Goal: Information Seeking & Learning: Learn about a topic

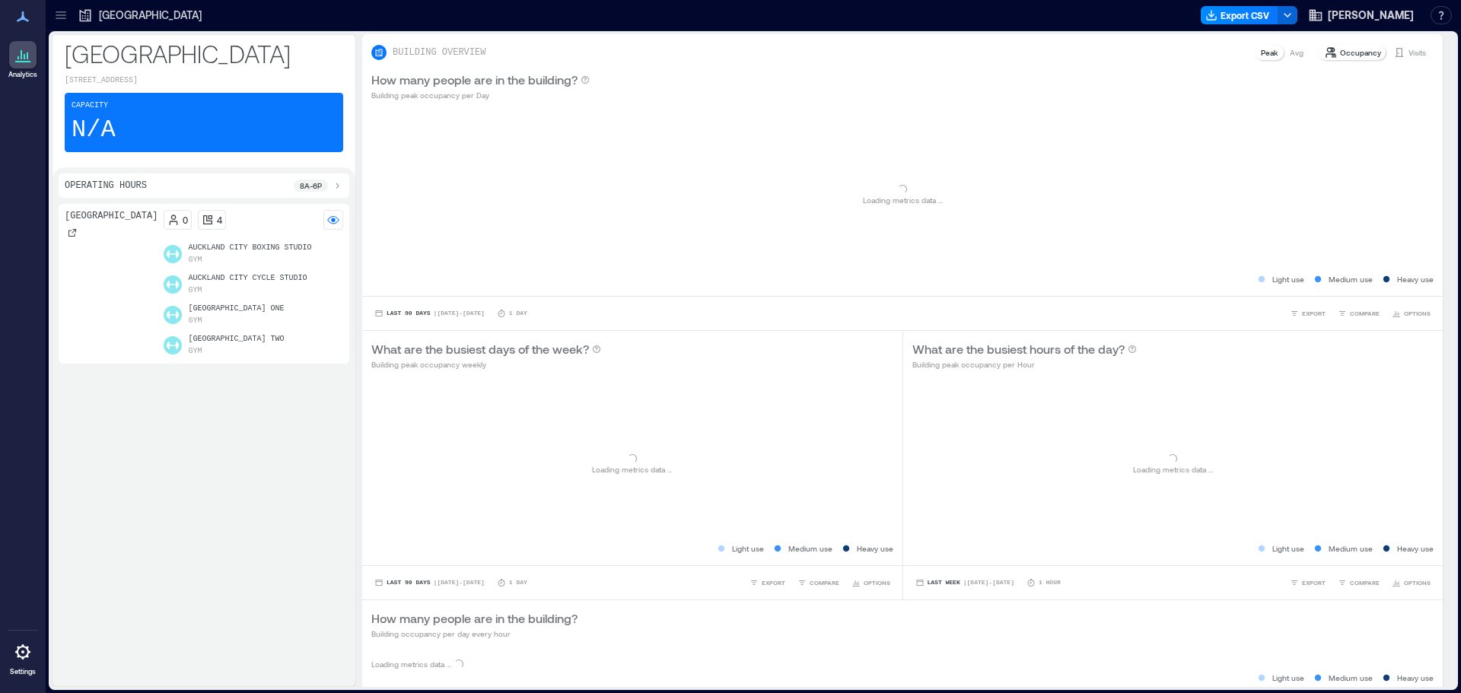
click at [49, 8] on div at bounding box center [61, 15] width 24 height 24
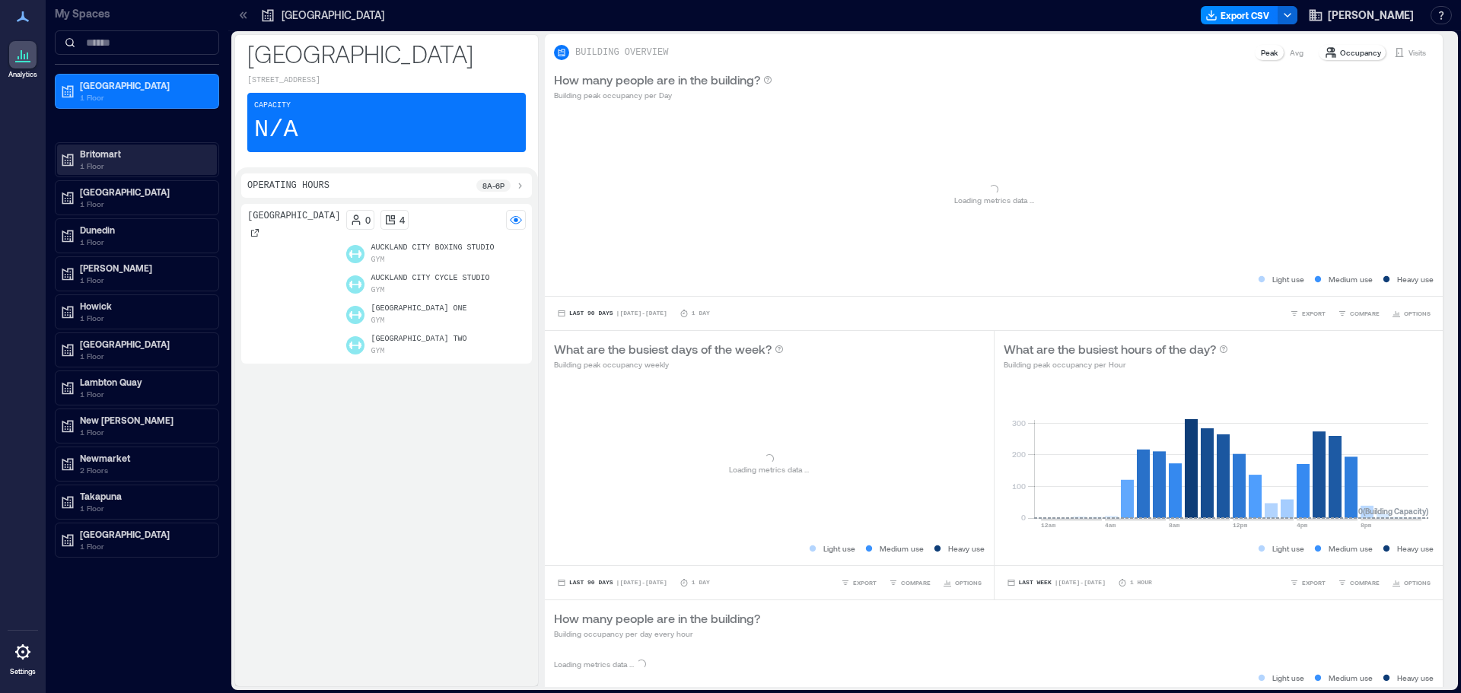
click at [107, 158] on p "Britomart" at bounding box center [144, 154] width 128 height 12
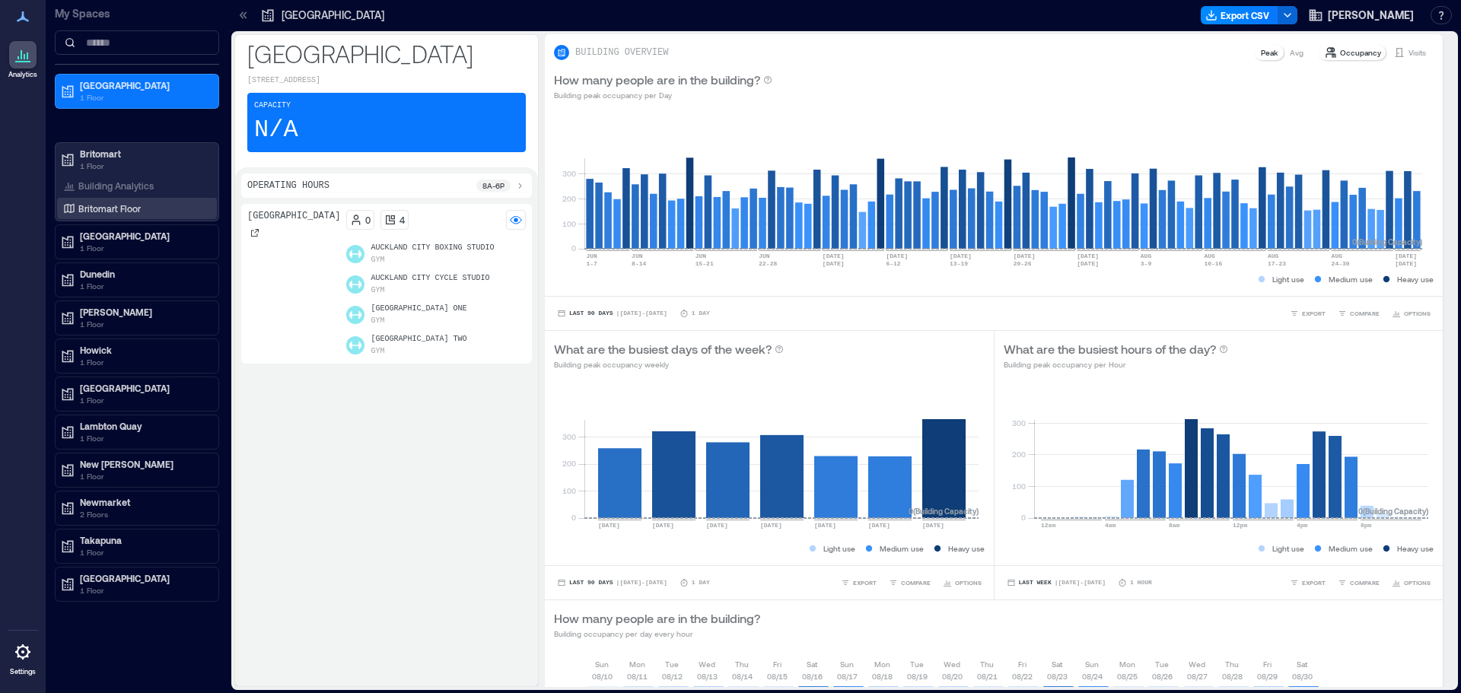
click at [97, 202] on p "Britomart Floor" at bounding box center [109, 208] width 62 height 12
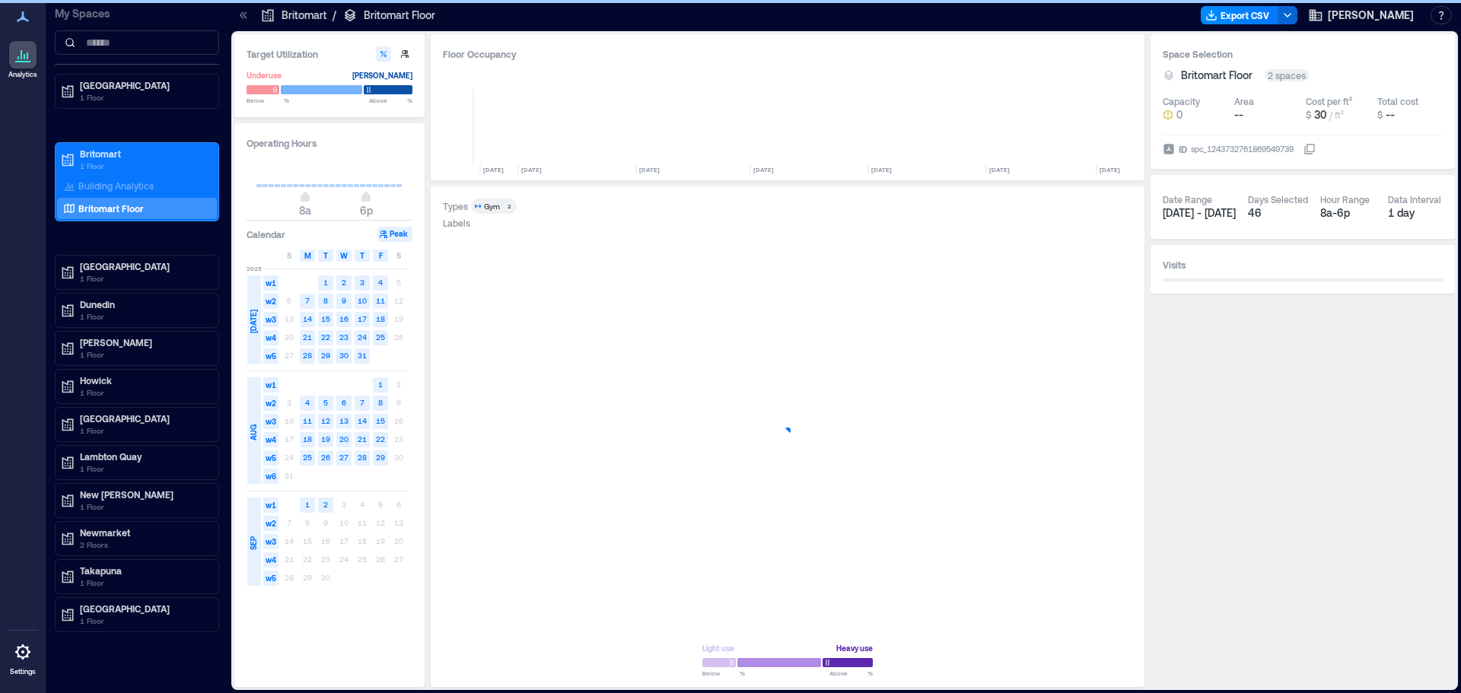
click at [244, 17] on icon at bounding box center [243, 15] width 15 height 15
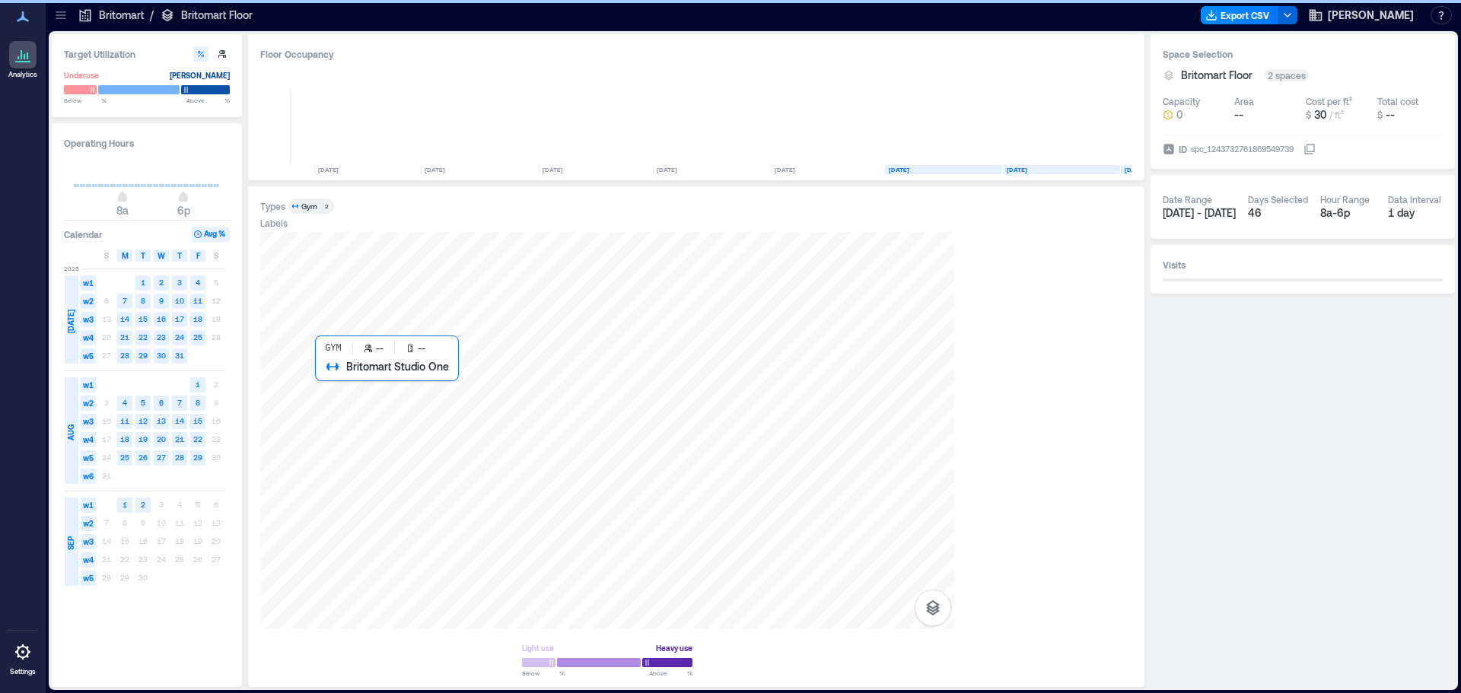
scroll to position [0, 7441]
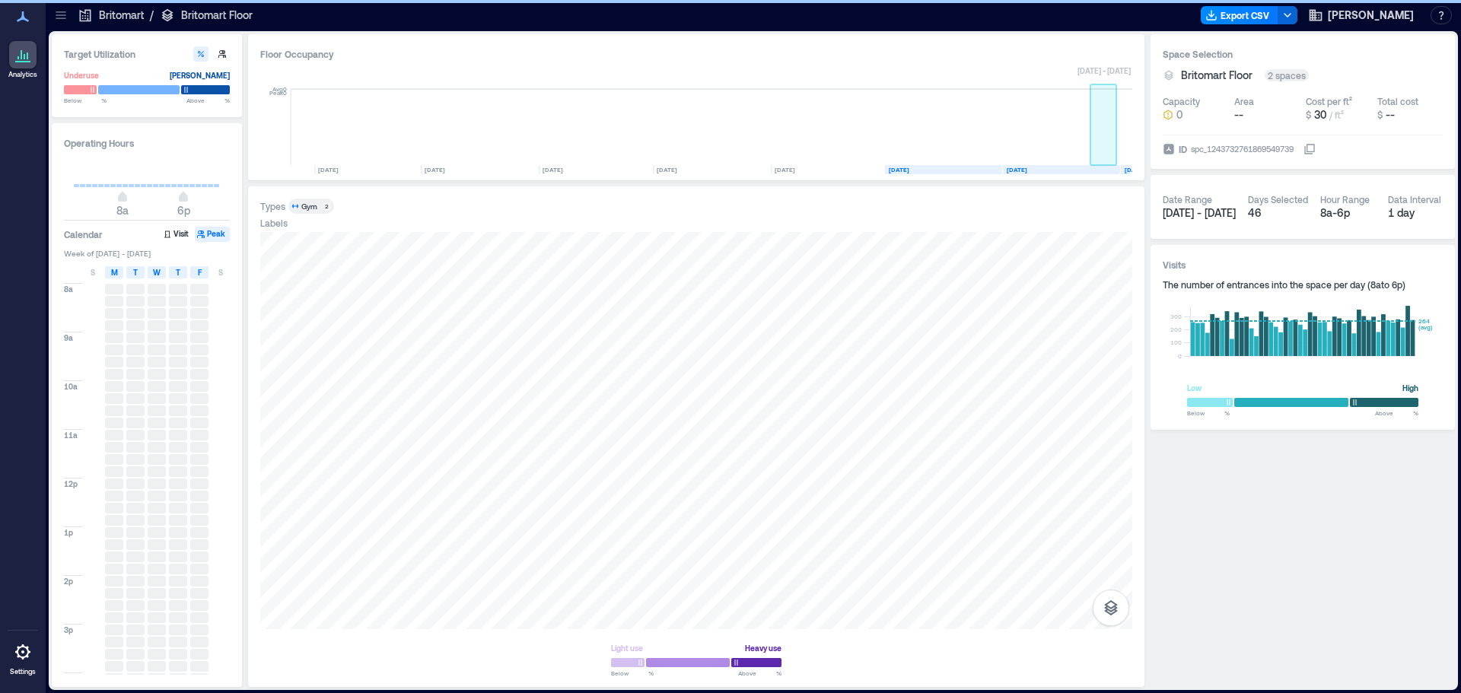
click at [1116, 157] on rect at bounding box center [1104, 127] width 27 height 76
click at [1128, 154] on rect at bounding box center [1124, 127] width 15 height 76
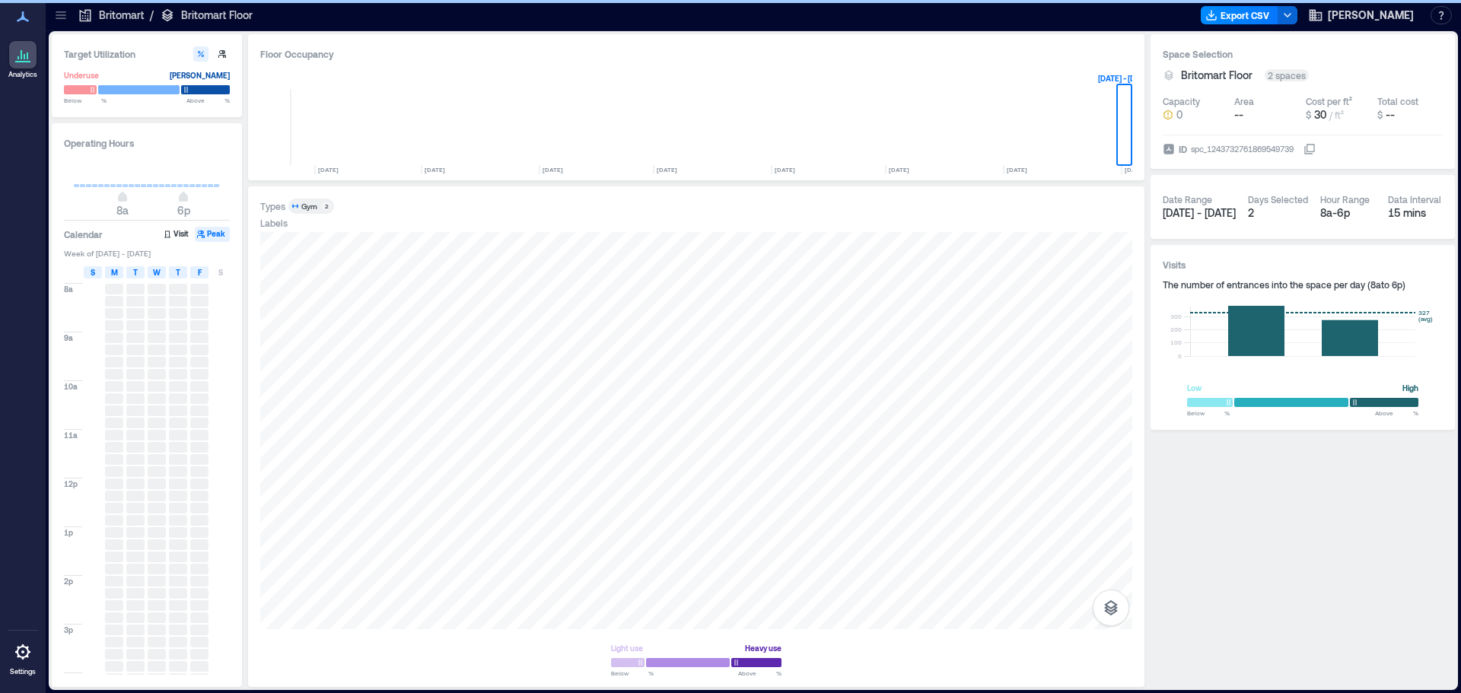
click at [98, 271] on div "S" at bounding box center [93, 272] width 18 height 12
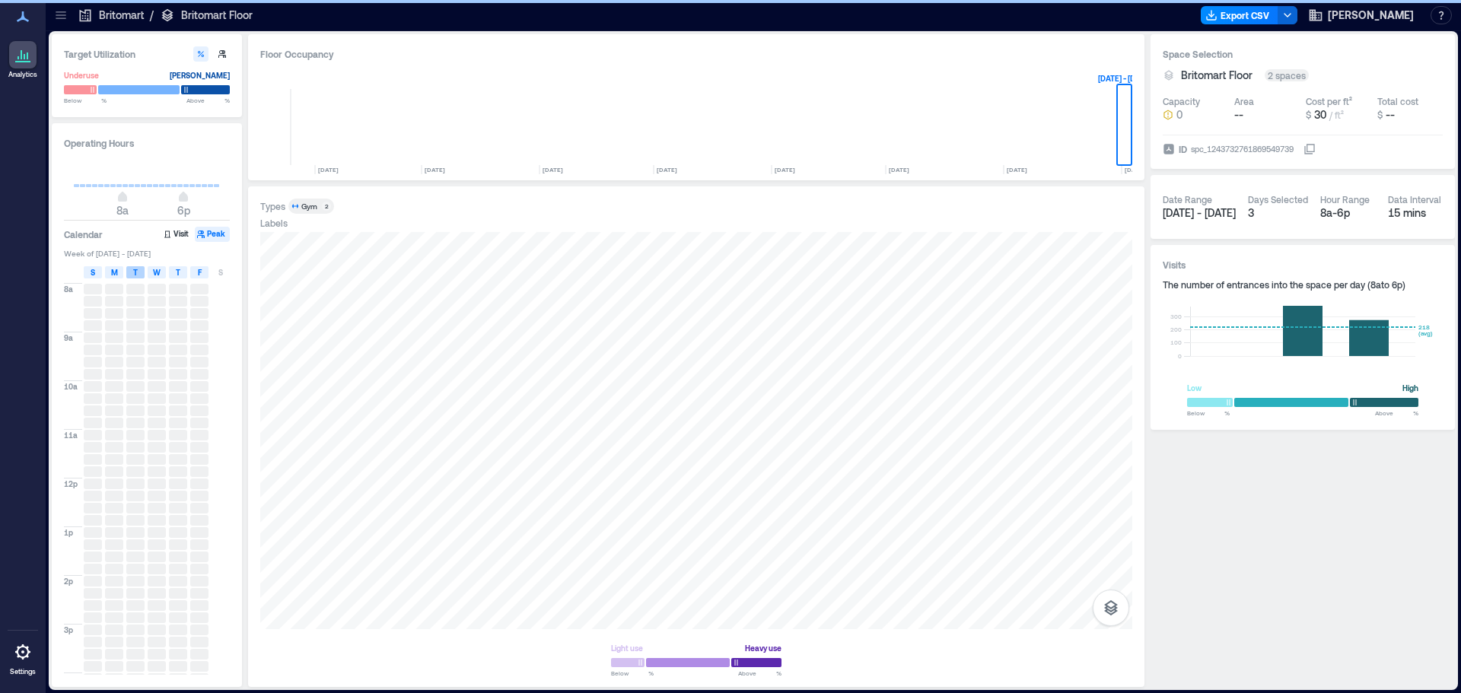
click at [129, 273] on div "T" at bounding box center [135, 272] width 18 height 12
click at [165, 275] on div "W" at bounding box center [157, 272] width 18 height 12
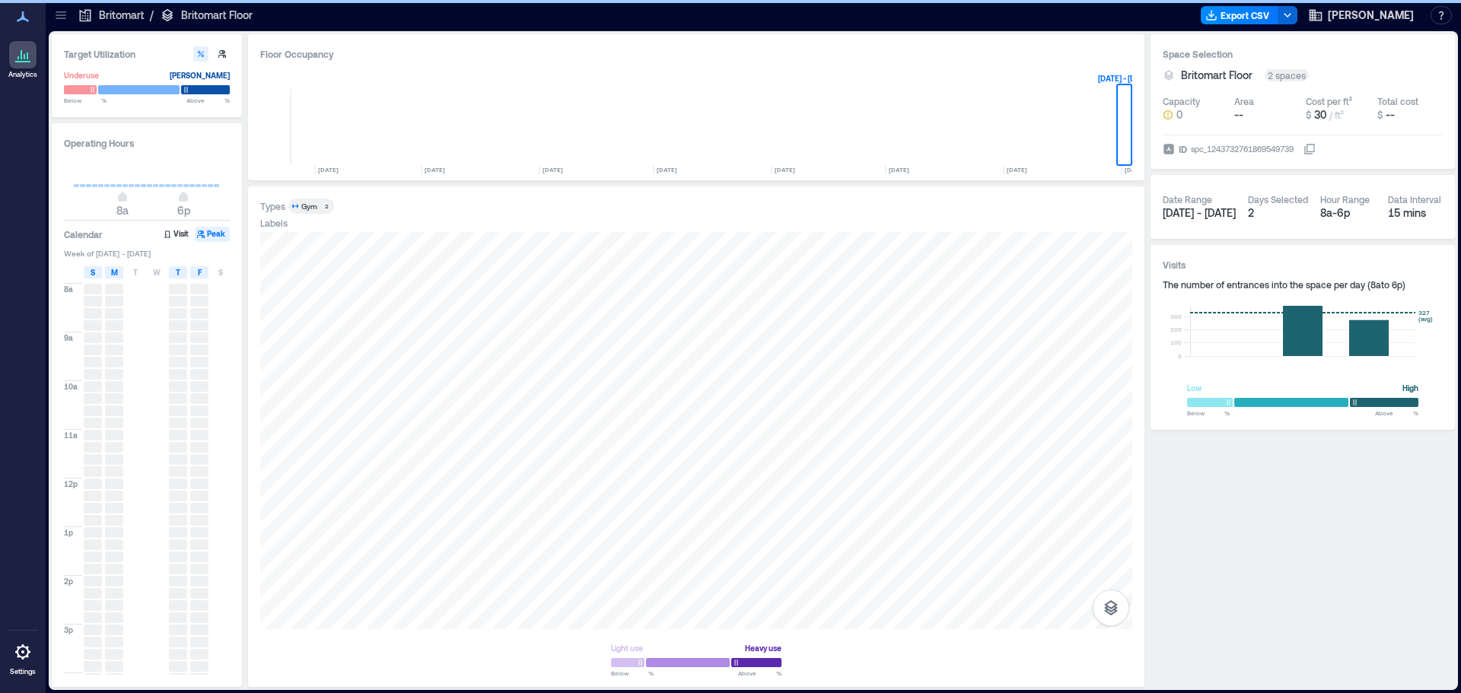
click at [184, 271] on div "T" at bounding box center [178, 272] width 18 height 12
click at [198, 272] on span "F" at bounding box center [200, 272] width 4 height 12
click at [102, 209] on span "8a 6p" at bounding box center [147, 198] width 146 height 23
drag, startPoint x: 122, startPoint y: 204, endPoint x: 115, endPoint y: 196, distance: 10.2
click at [92, 207] on span "8a 6p" at bounding box center [147, 198] width 146 height 23
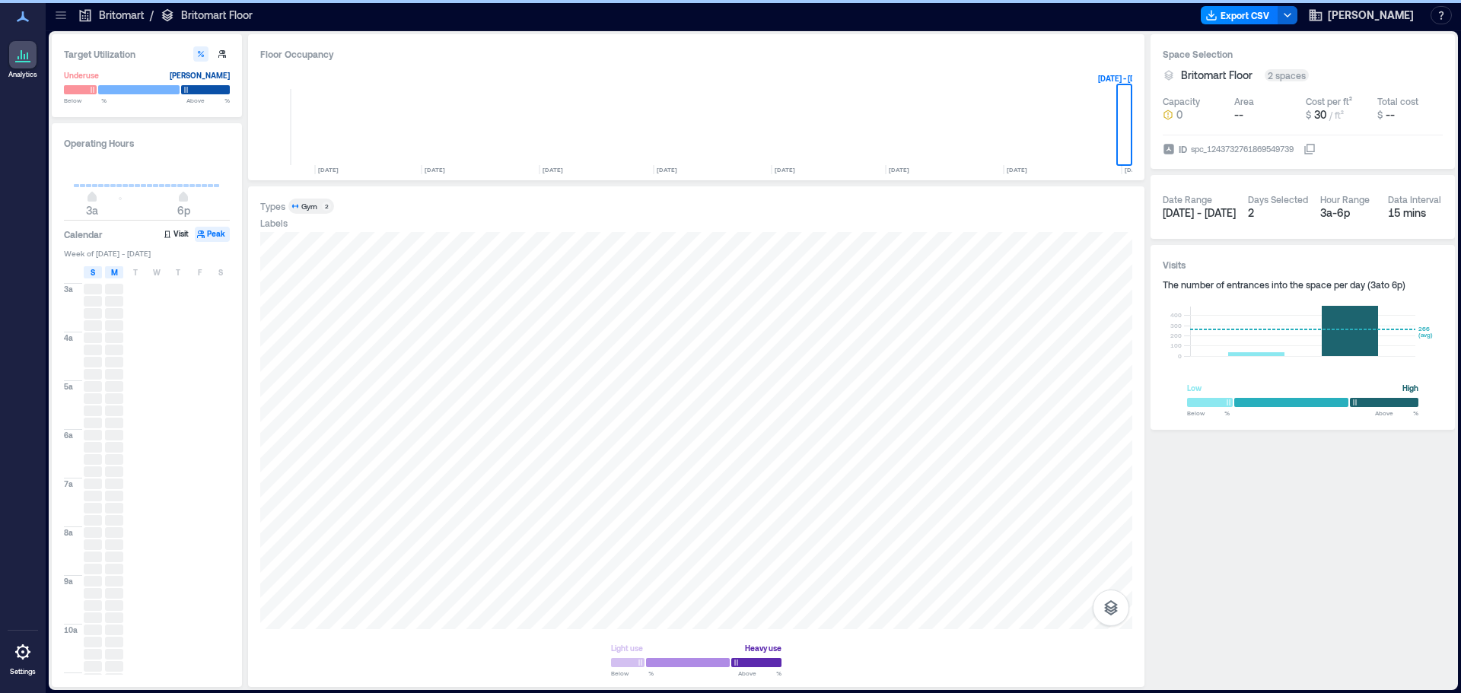
click at [97, 201] on span "3a" at bounding box center [92, 199] width 9 height 6
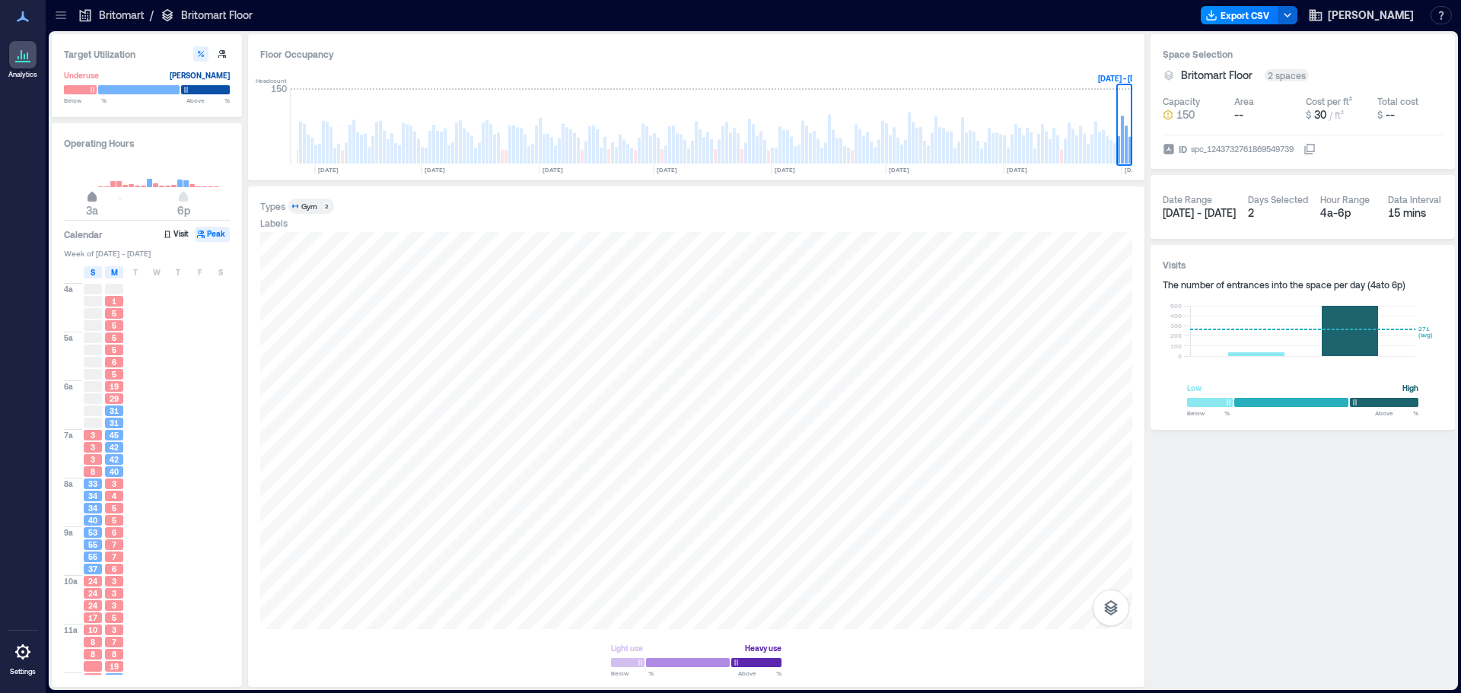
type input "*"
click at [98, 202] on span "4a 6p" at bounding box center [147, 198] width 146 height 23
type input "**"
drag, startPoint x: 184, startPoint y: 202, endPoint x: 205, endPoint y: 215, distance: 24.5
click at [206, 210] on span "4a 10p" at bounding box center [147, 198] width 146 height 23
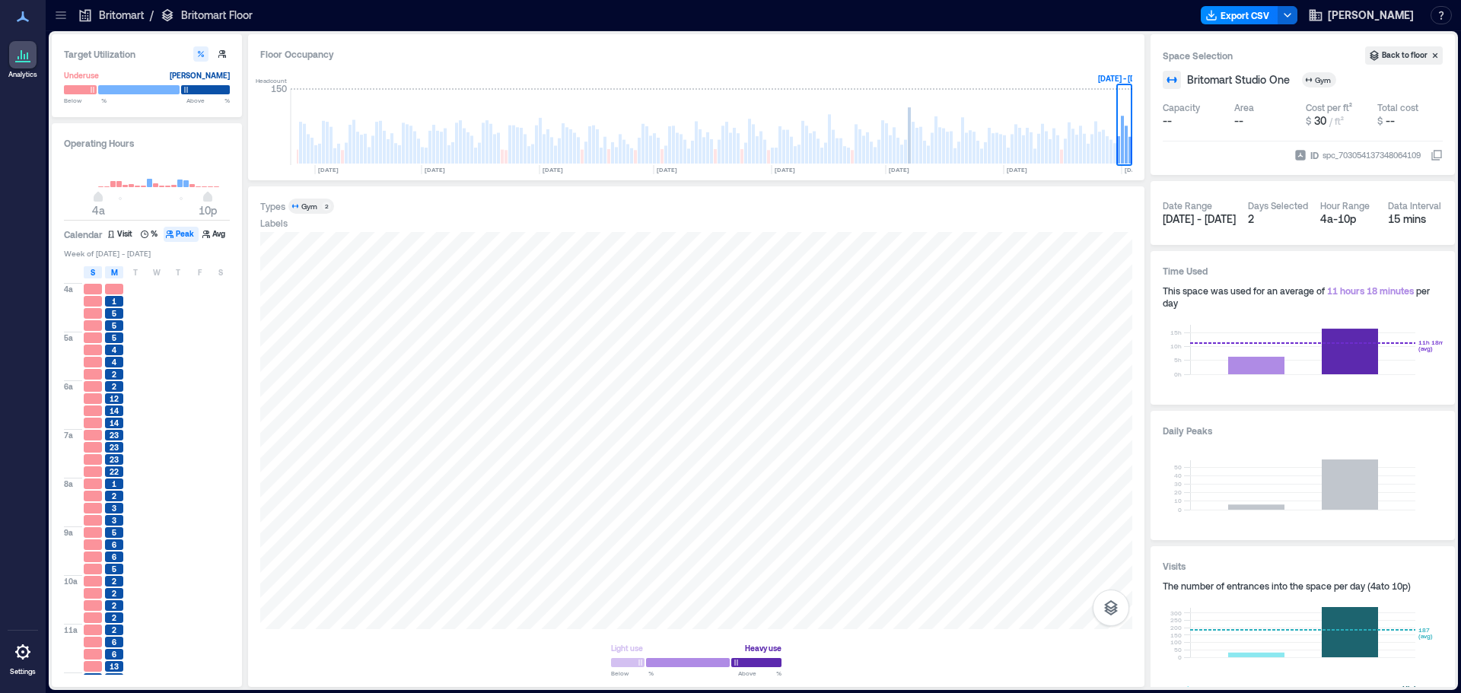
drag, startPoint x: 119, startPoint y: 268, endPoint x: 212, endPoint y: 257, distance: 93.5
click at [225, 247] on div "Operating Hours 4a 10p Calendar Visit % Peak Avg Week of [DATE] - [DATE] S M T …" at bounding box center [147, 405] width 190 height 564
click at [116, 275] on span "M" at bounding box center [114, 272] width 7 height 12
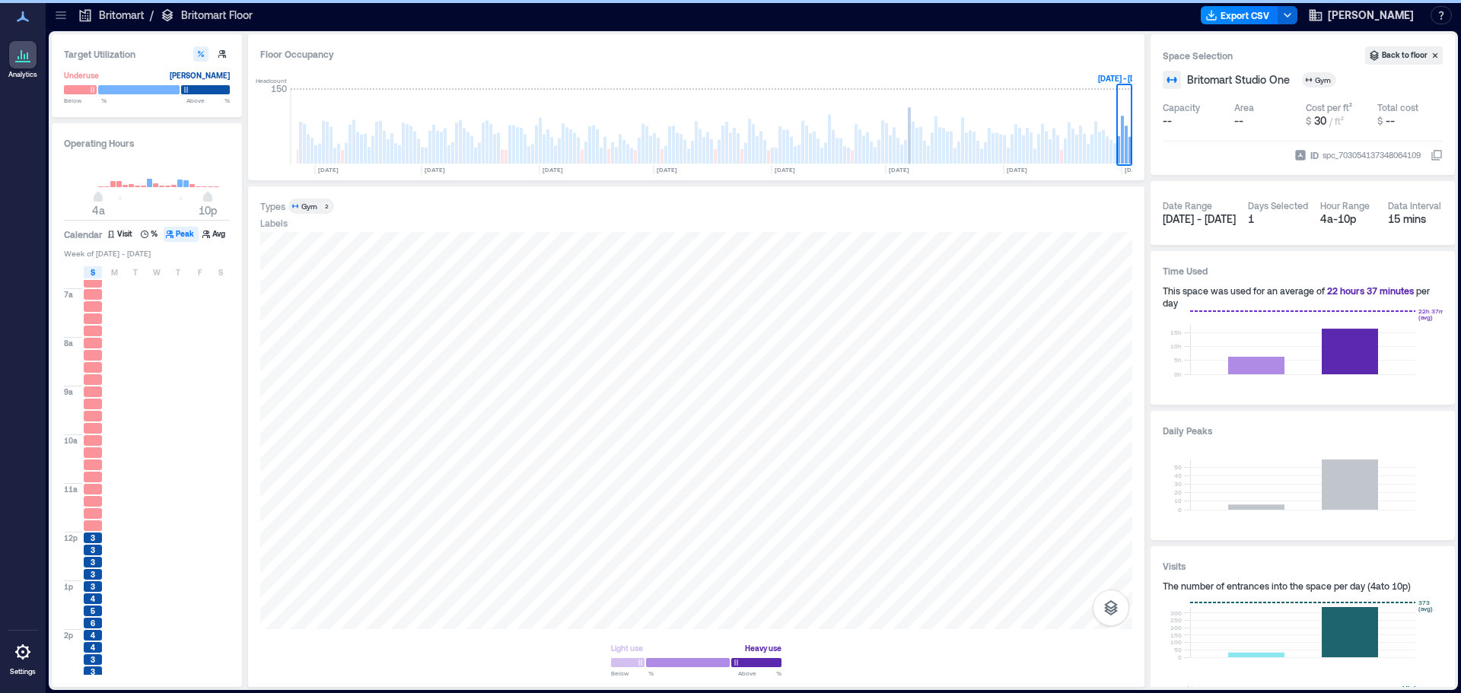
scroll to position [152, 0]
click at [437, 432] on div at bounding box center [696, 430] width 872 height 397
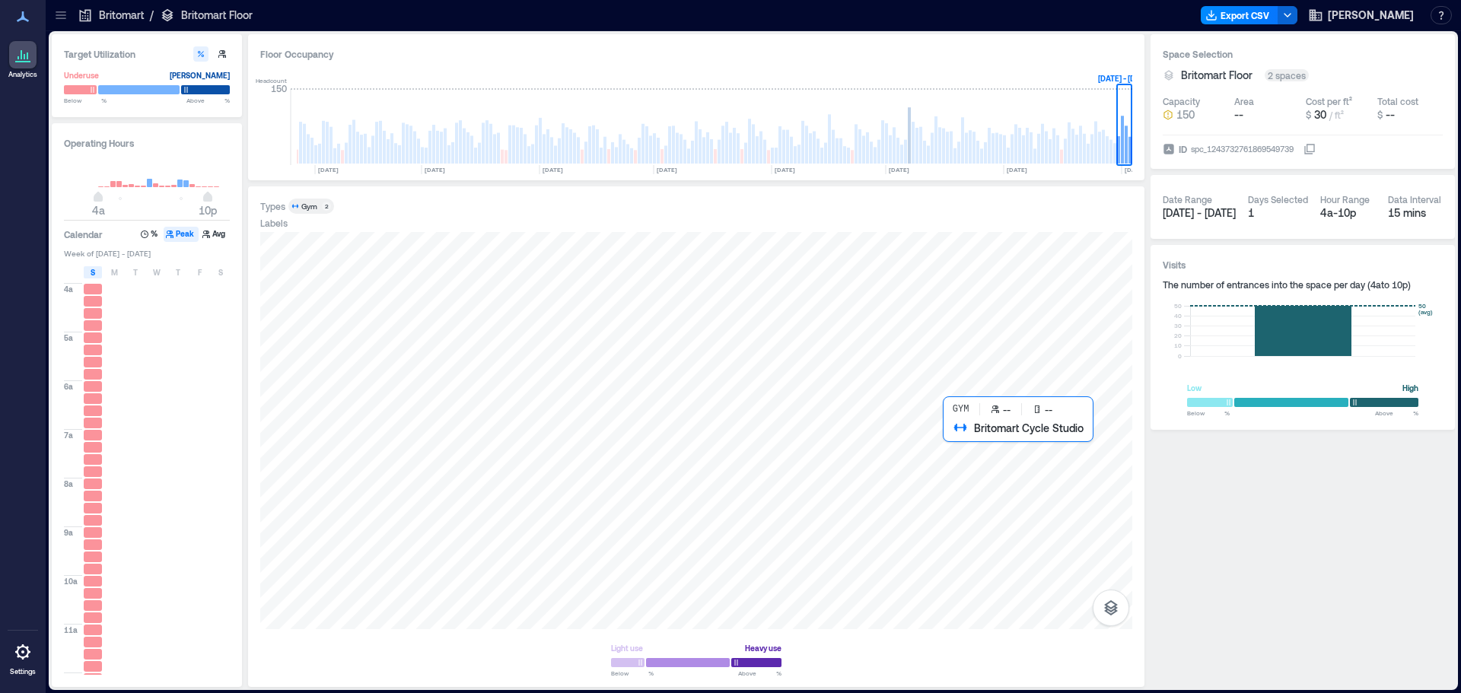
click at [971, 463] on div at bounding box center [696, 430] width 872 height 397
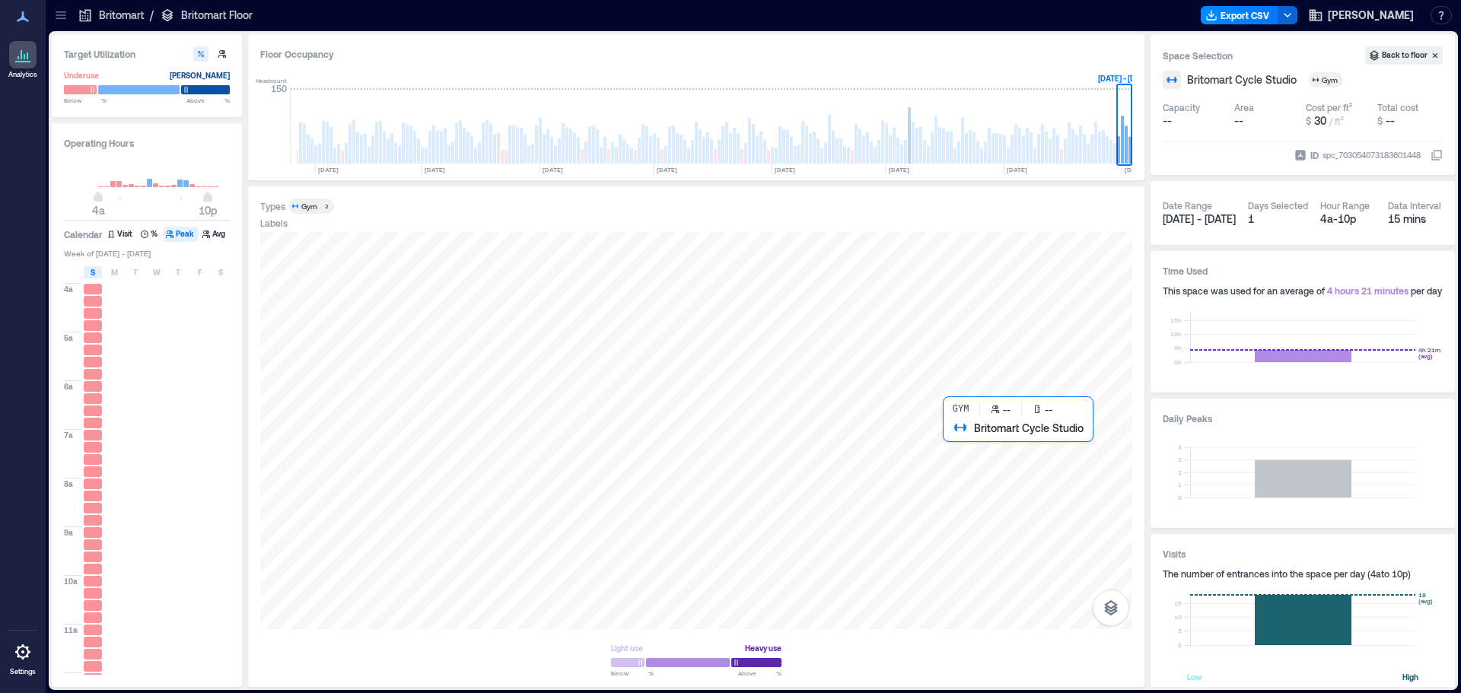
click at [966, 469] on div at bounding box center [696, 430] width 872 height 397
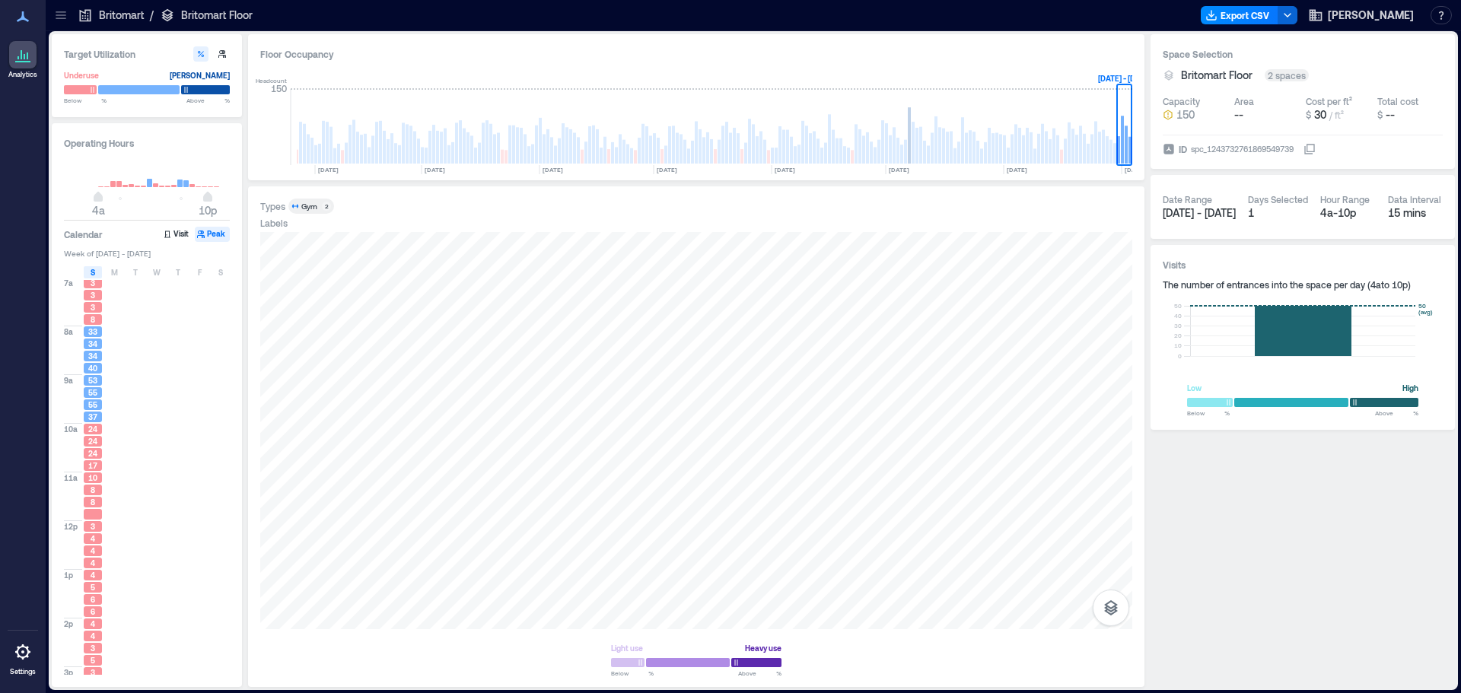
scroll to position [381, 0]
click at [523, 441] on div at bounding box center [696, 430] width 872 height 397
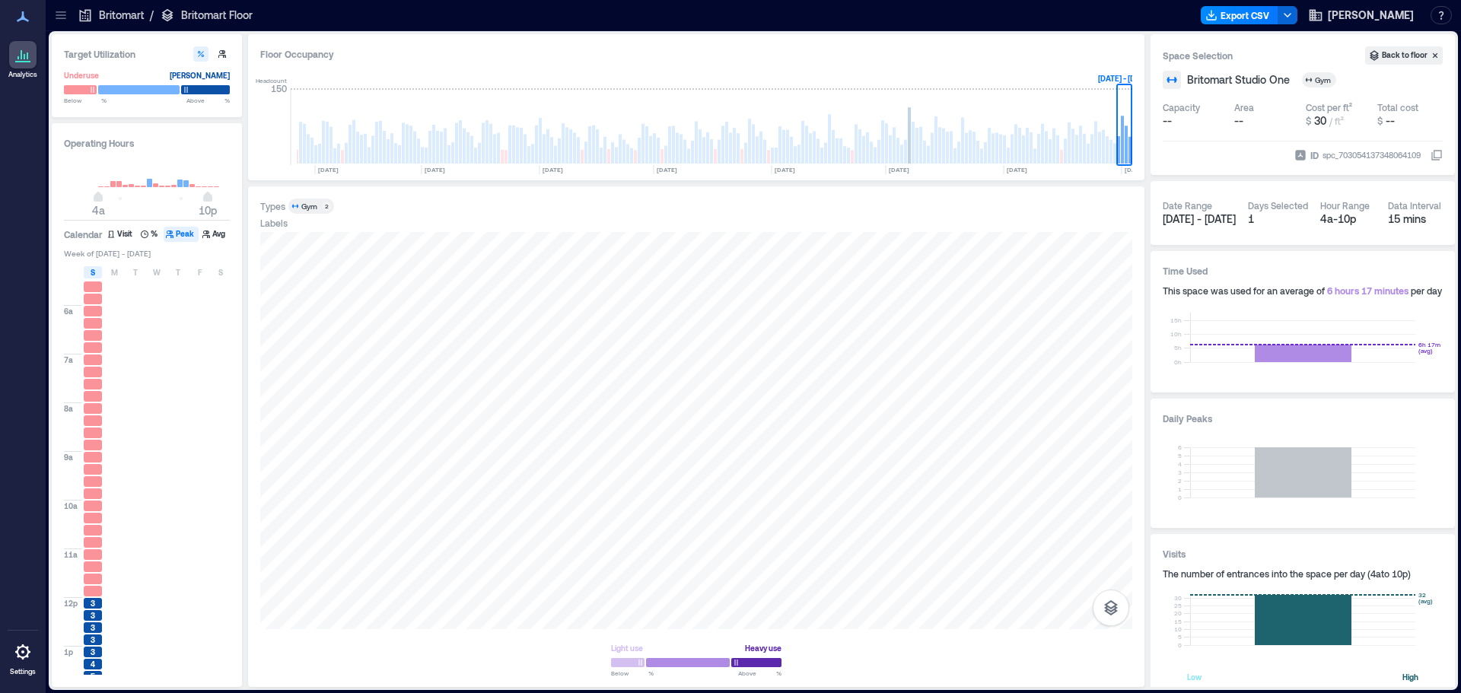
scroll to position [76, 0]
click at [914, 463] on div at bounding box center [696, 430] width 872 height 397
